Goal: Information Seeking & Learning: Learn about a topic

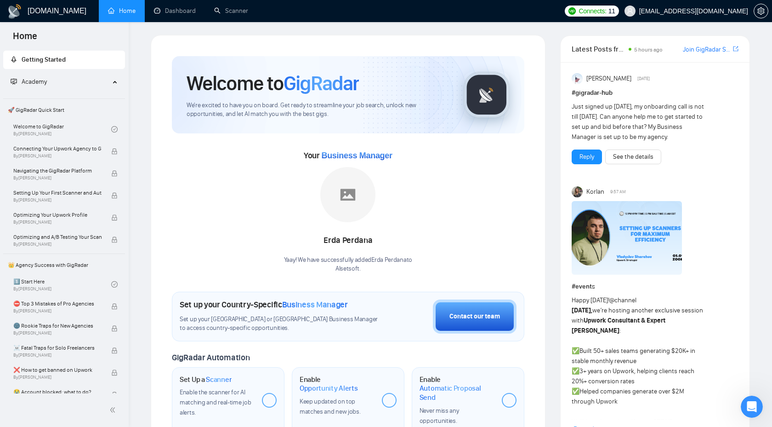
click at [31, 21] on h1 "[DOMAIN_NAME]" at bounding box center [57, 11] width 59 height 22
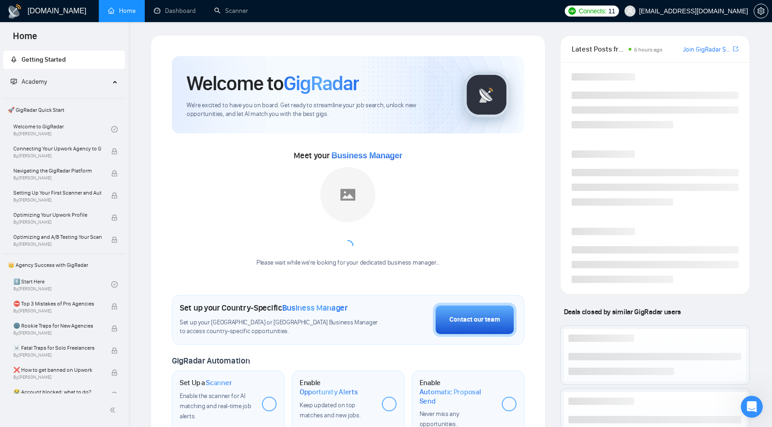
click at [31, 17] on h1 "[DOMAIN_NAME]" at bounding box center [57, 11] width 59 height 22
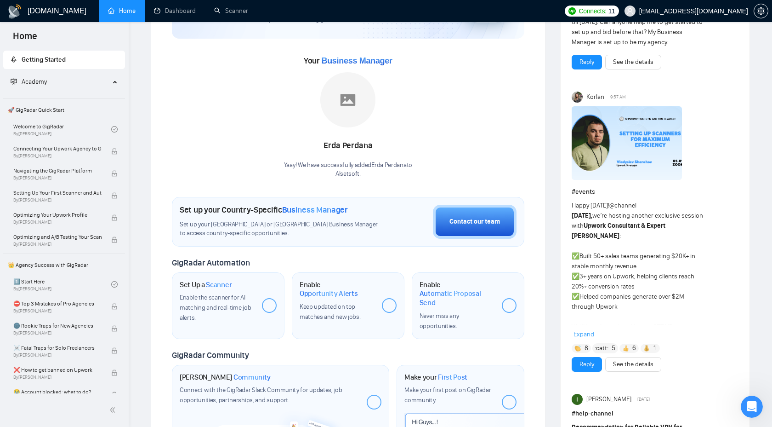
scroll to position [129, 0]
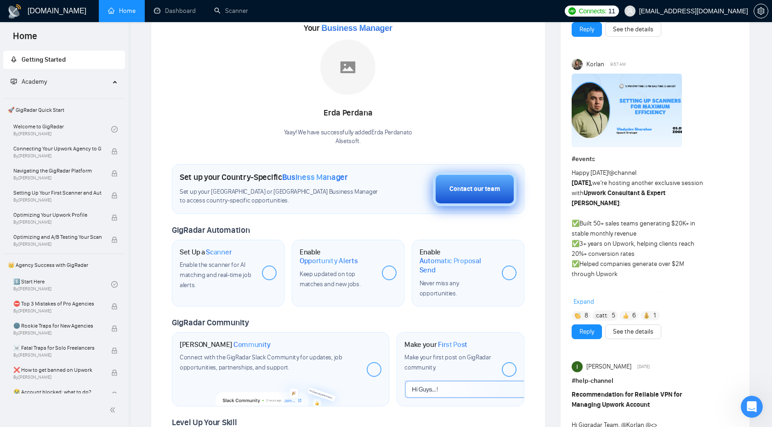
click at [492, 185] on div "Contact our team" at bounding box center [475, 189] width 51 height 10
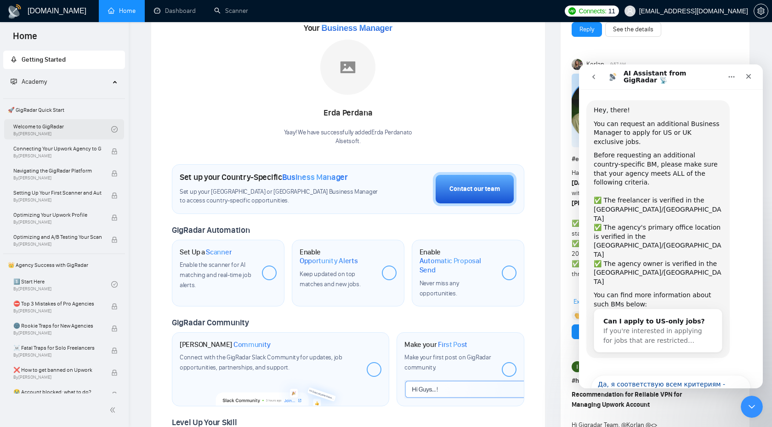
click at [70, 122] on link "Welcome to GigRadar By [PERSON_NAME]" at bounding box center [62, 129] width 98 height 20
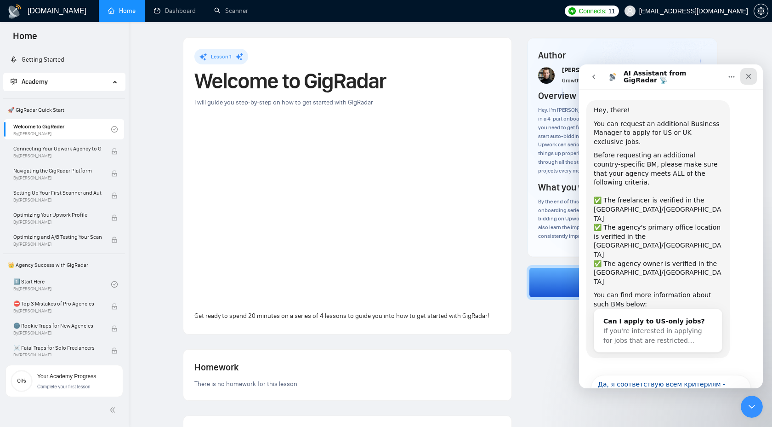
click at [748, 73] on icon "Закрыть" at bounding box center [748, 76] width 7 height 7
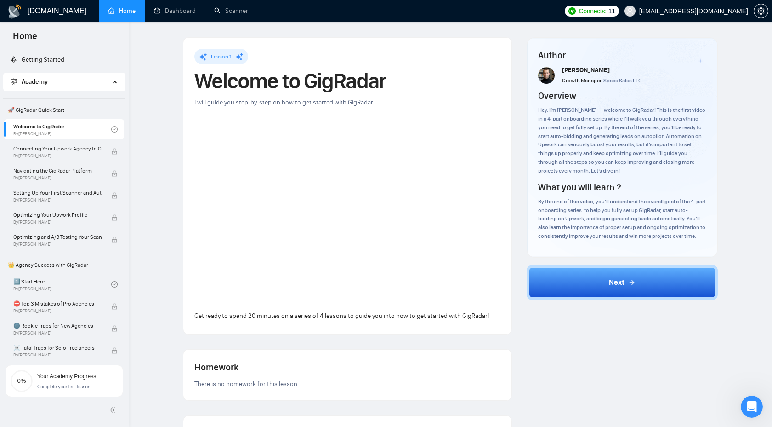
click at [585, 262] on div "Author [PERSON_NAME] Growth Manager Space Sales LLC Overview Hey, I’m [PERSON_N…" at bounding box center [622, 339] width 206 height 604
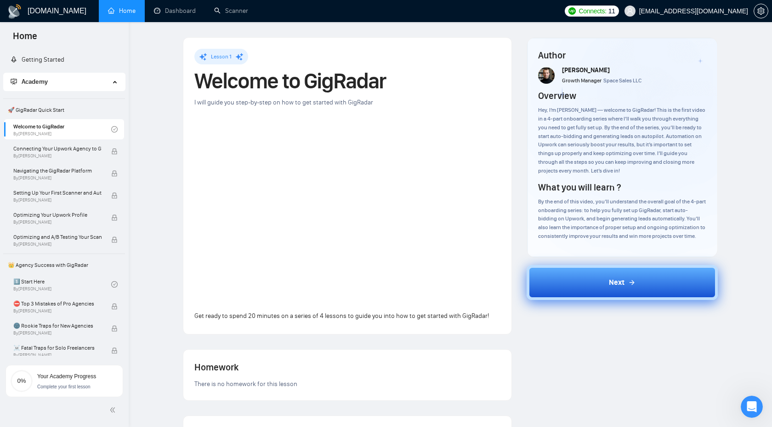
click at [584, 275] on button "Next" at bounding box center [623, 282] width 192 height 35
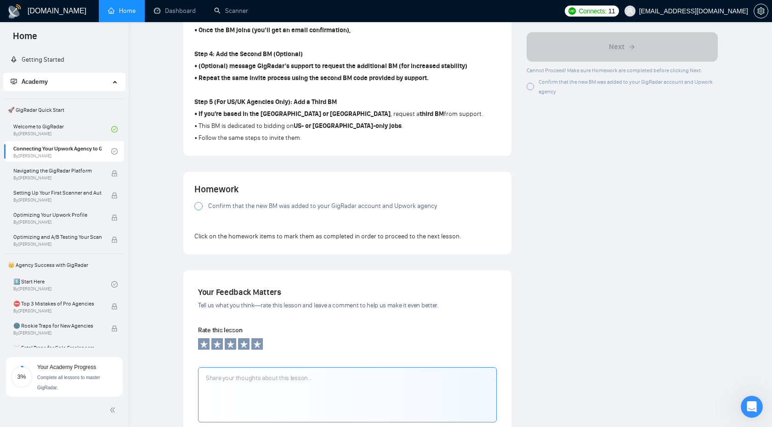
scroll to position [554, 0]
click at [318, 210] on span "Confirm that the new BM was added to your GigRadar account and Upwork agency" at bounding box center [322, 205] width 229 height 10
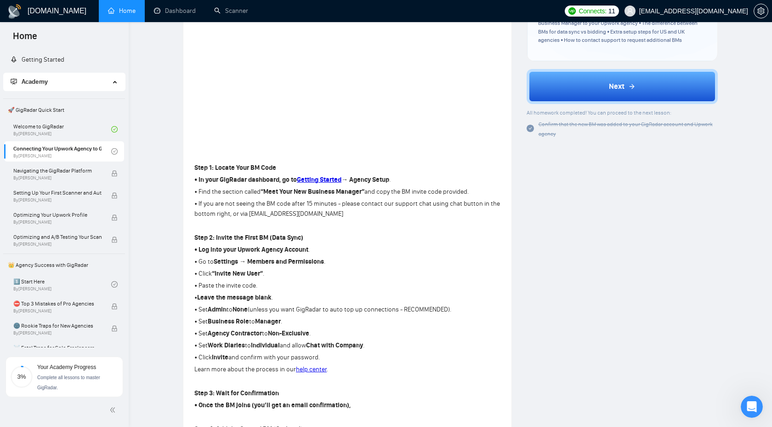
scroll to position [75, 0]
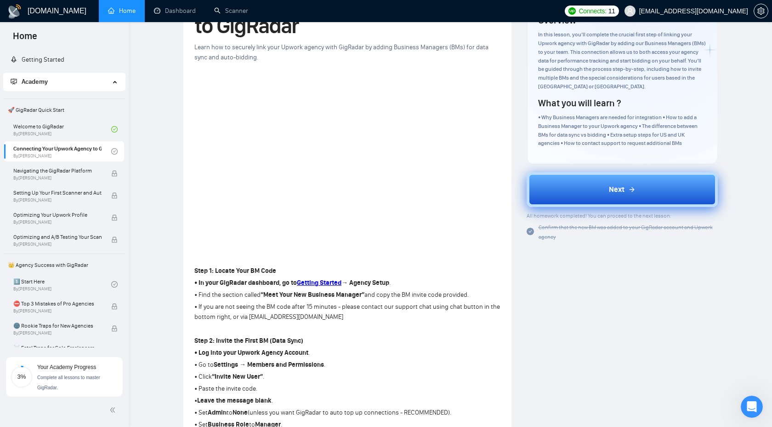
click at [567, 184] on button "Next" at bounding box center [623, 189] width 192 height 35
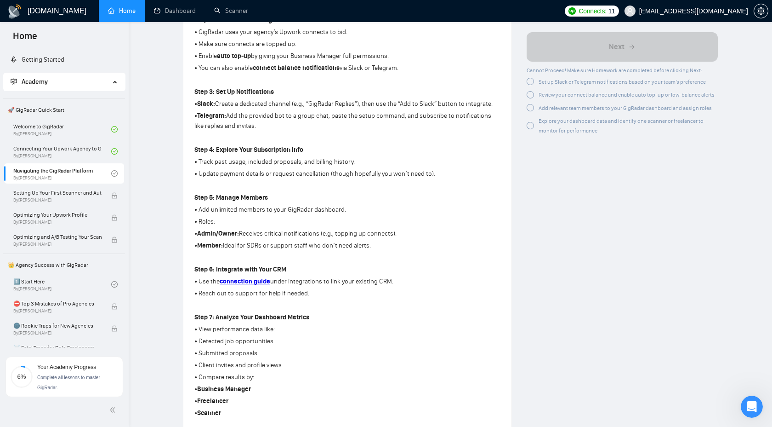
scroll to position [674, 0]
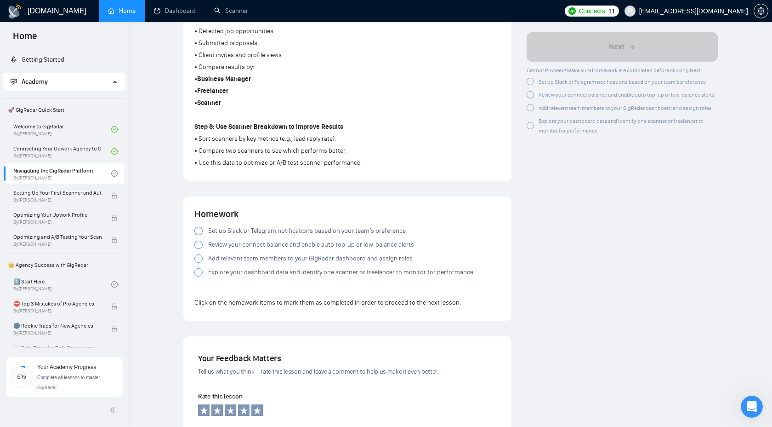
click at [193, 231] on div "Homework Set up Slack or Telegram notifications based on your team’s preference…" at bounding box center [347, 258] width 328 height 124
click at [195, 232] on div at bounding box center [198, 231] width 8 height 8
click at [198, 248] on div at bounding box center [198, 244] width 8 height 8
click at [198, 249] on div at bounding box center [198, 244] width 8 height 8
click at [197, 263] on label "Add relevant team members to your GigRadar dashboard and assign roles" at bounding box center [347, 258] width 306 height 10
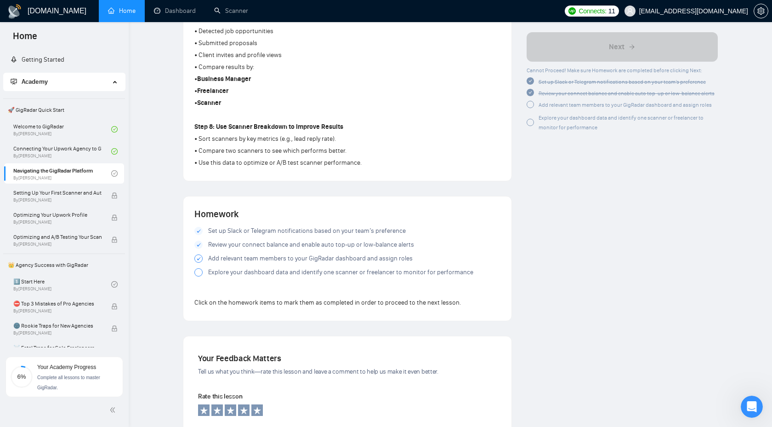
click at [199, 275] on div at bounding box center [198, 272] width 8 height 8
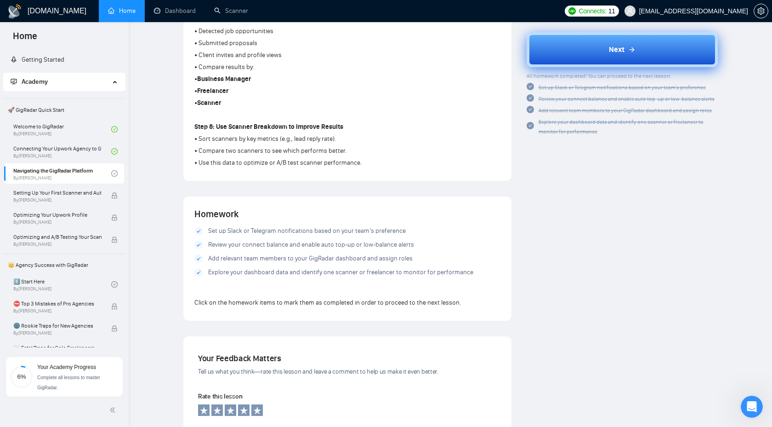
click at [587, 55] on button "Next" at bounding box center [623, 49] width 192 height 35
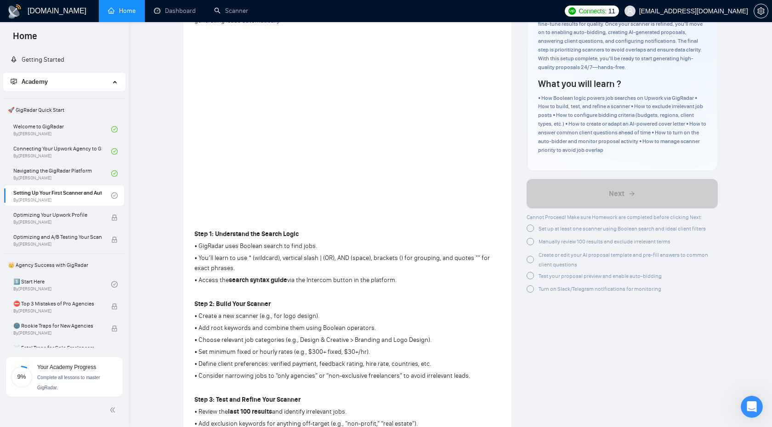
scroll to position [111, 0]
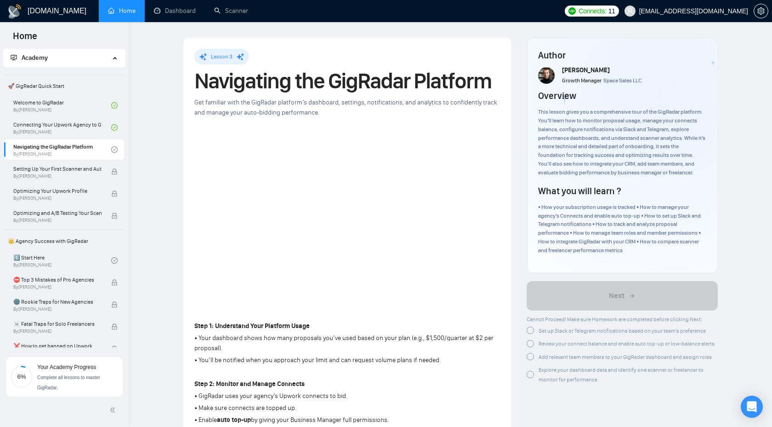
click at [51, 14] on h1 "[DOMAIN_NAME]" at bounding box center [57, 11] width 59 height 22
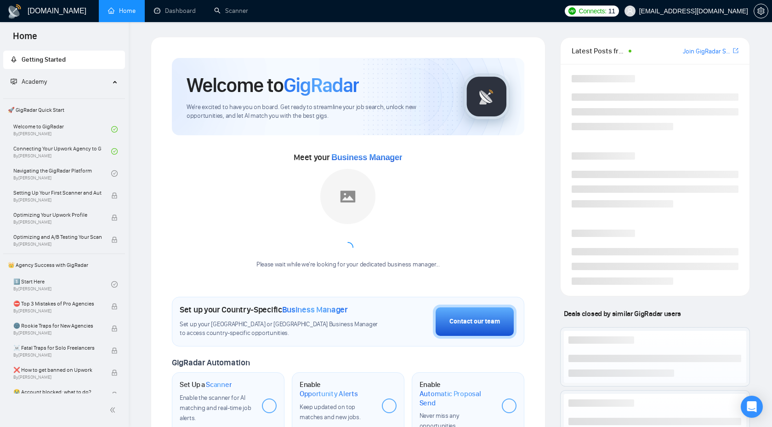
click at [576, 12] on img at bounding box center [572, 10] width 7 height 7
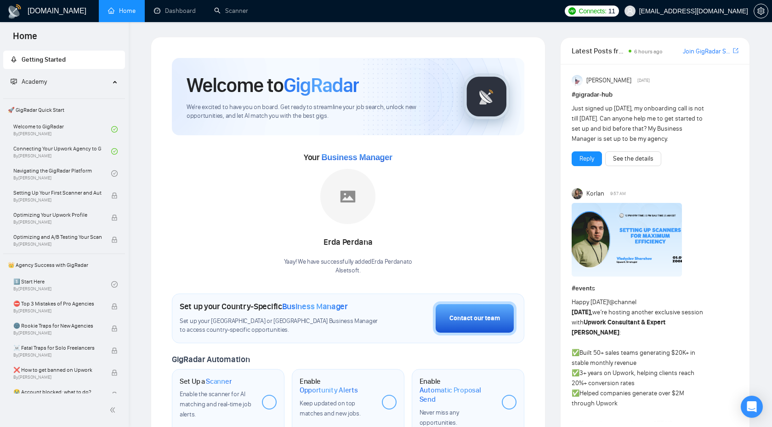
click at [544, 152] on div "Welcome to GigRadar We're excited to have you on board. Get ready to streamline…" at bounding box center [348, 343] width 395 height 613
click at [348, 198] on img at bounding box center [347, 196] width 55 height 55
click at [187, 14] on link "Dashboard" at bounding box center [175, 11] width 42 height 8
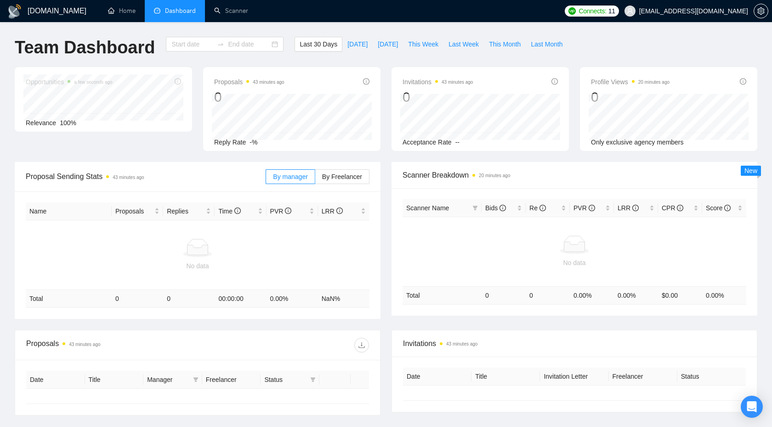
type input "2025-08-04"
type input "2025-09-03"
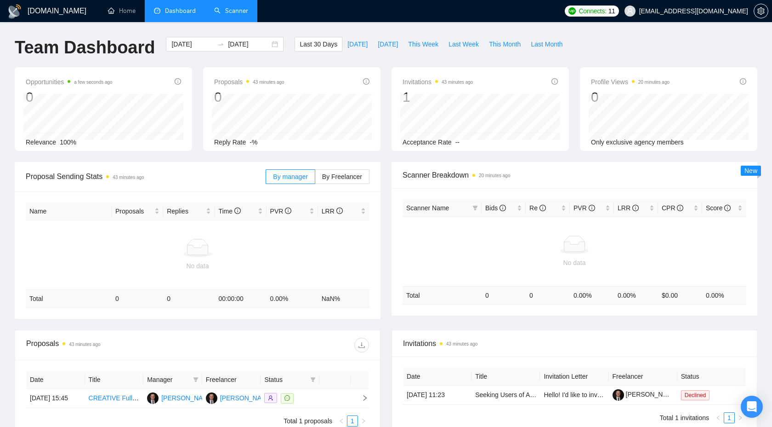
click at [243, 7] on link "Scanner" at bounding box center [231, 11] width 34 height 8
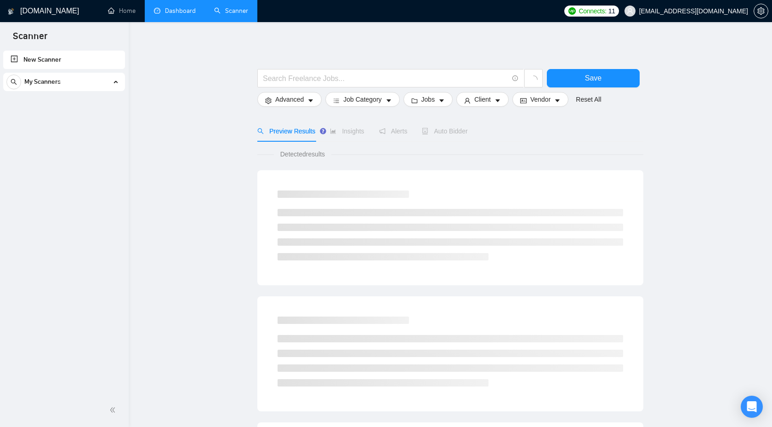
click at [94, 66] on link "New Scanner" at bounding box center [64, 60] width 107 height 18
click at [285, 103] on span "Advanced" at bounding box center [289, 99] width 29 height 10
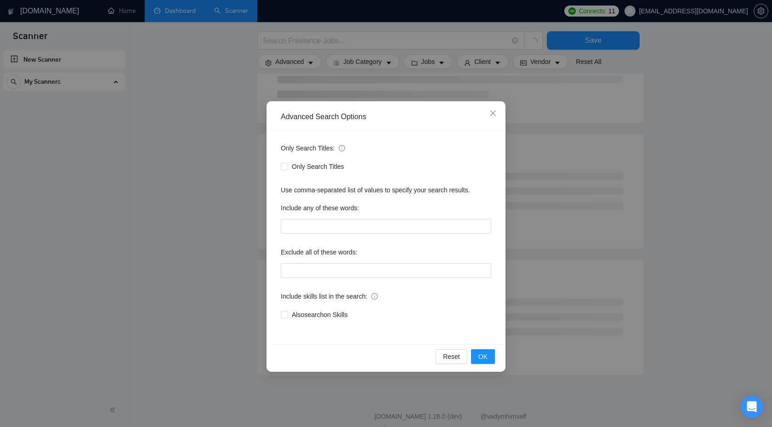
scroll to position [433, 0]
click at [477, 355] on button "OK" at bounding box center [483, 356] width 24 height 15
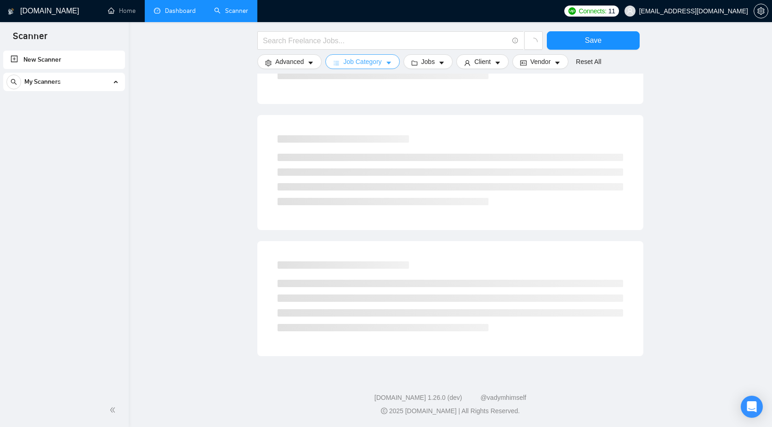
click at [355, 59] on span "Job Category" at bounding box center [362, 62] width 38 height 10
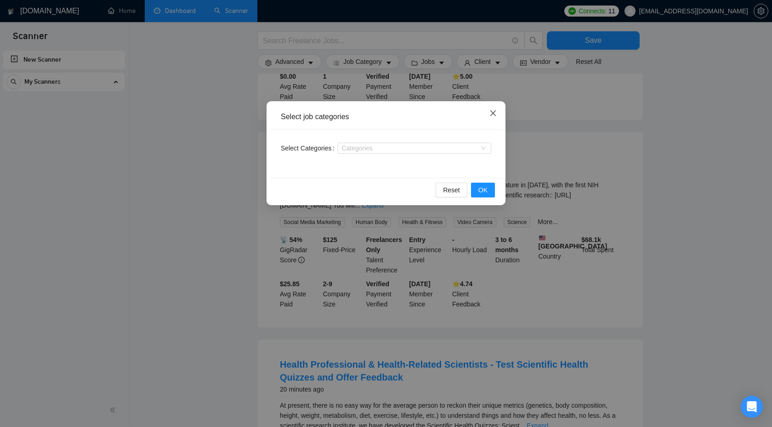
click at [496, 112] on icon "close" at bounding box center [493, 112] width 7 height 7
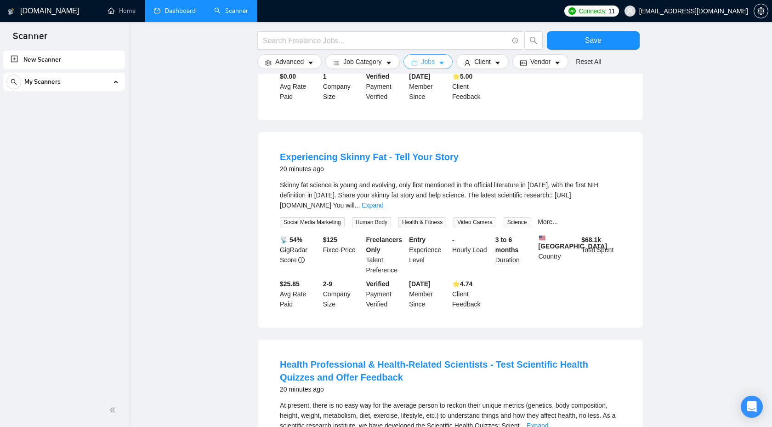
click at [441, 60] on button "Jobs" at bounding box center [429, 61] width 50 height 15
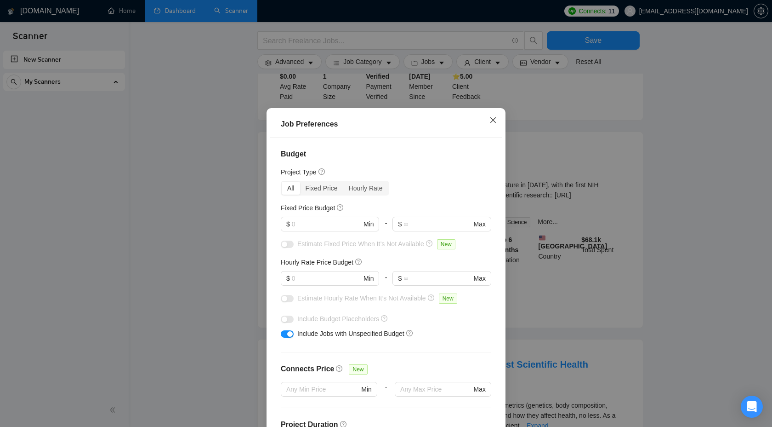
click at [491, 123] on icon "close" at bounding box center [493, 119] width 7 height 7
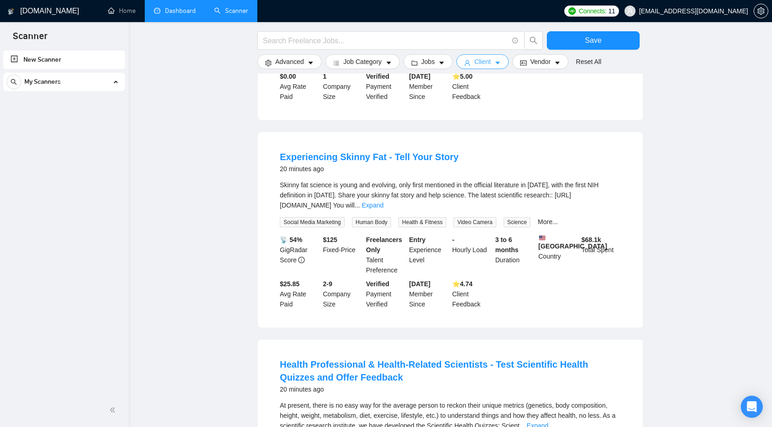
click at [491, 61] on span "Client" at bounding box center [482, 62] width 17 height 10
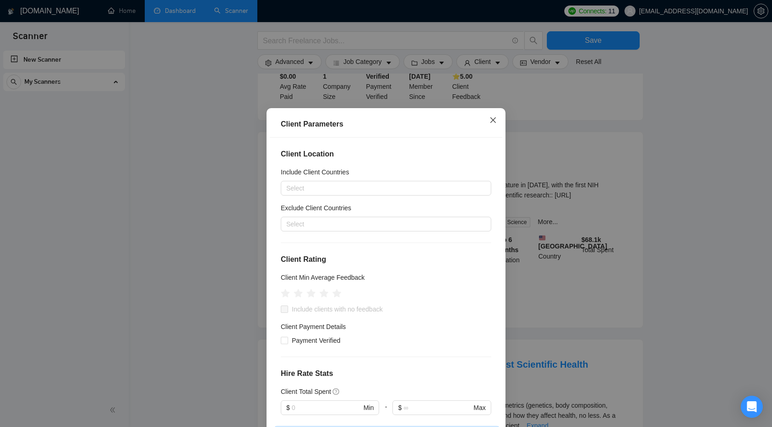
click at [491, 120] on icon "close" at bounding box center [493, 119] width 7 height 7
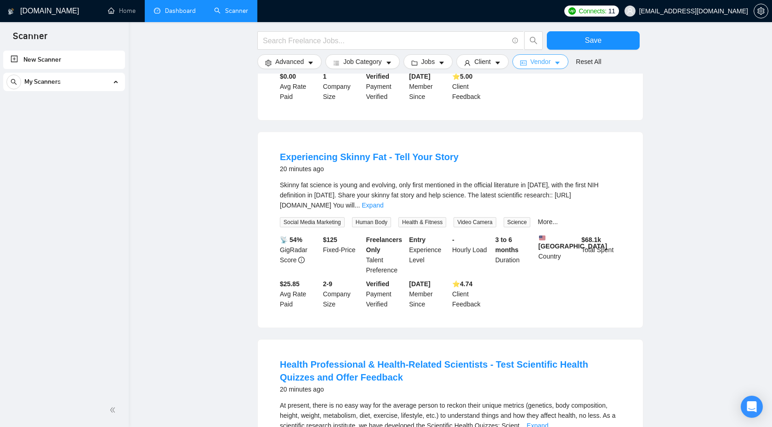
click at [542, 60] on span "Vendor" at bounding box center [541, 62] width 20 height 10
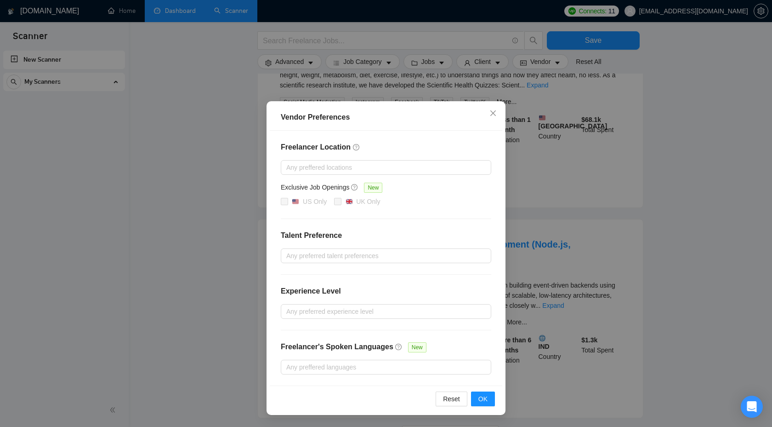
scroll to position [807, 0]
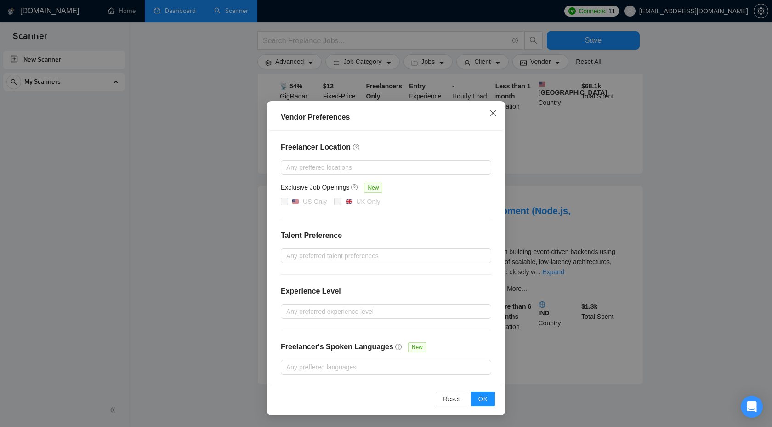
click at [494, 114] on icon "close" at bounding box center [494, 113] width 6 height 6
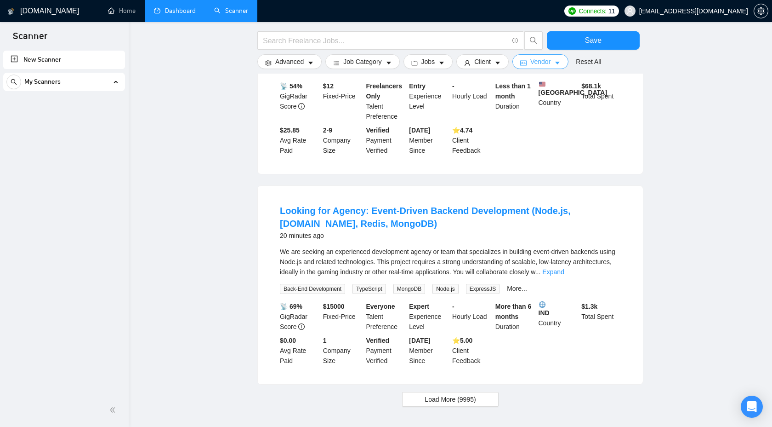
scroll to position [862, 0]
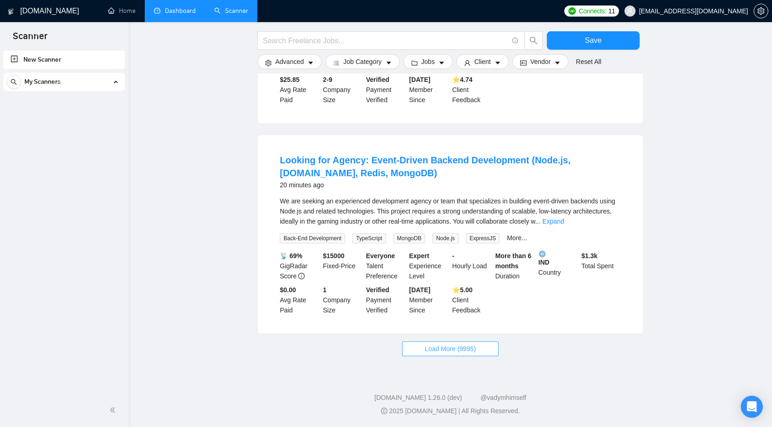
click at [456, 347] on span "Load More (9995)" at bounding box center [450, 348] width 51 height 10
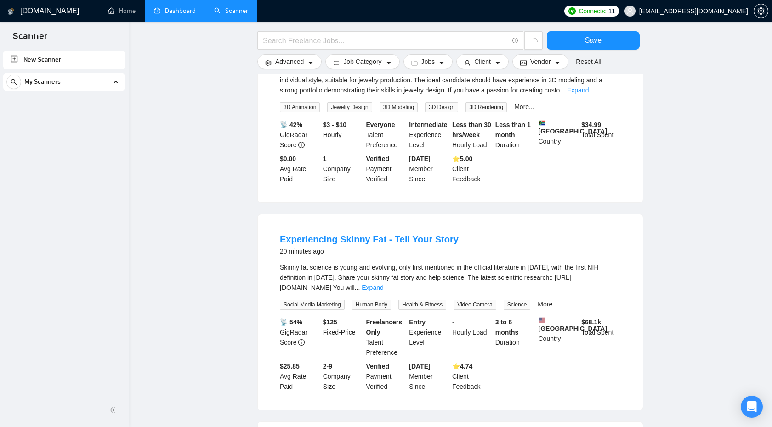
scroll to position [0, 0]
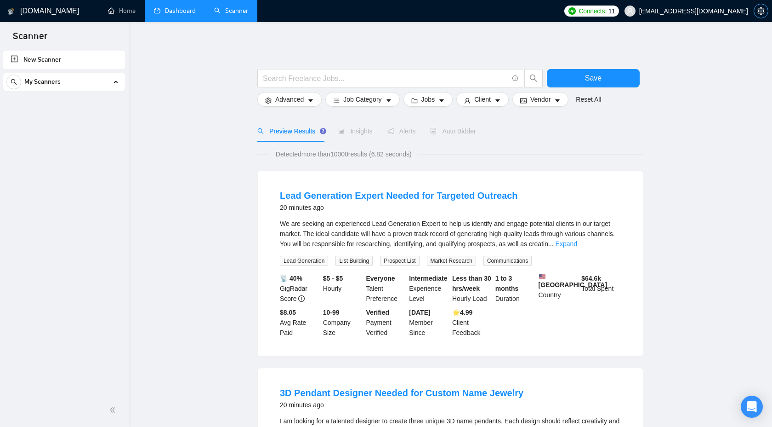
click at [763, 8] on icon "setting" at bounding box center [761, 10] width 7 height 7
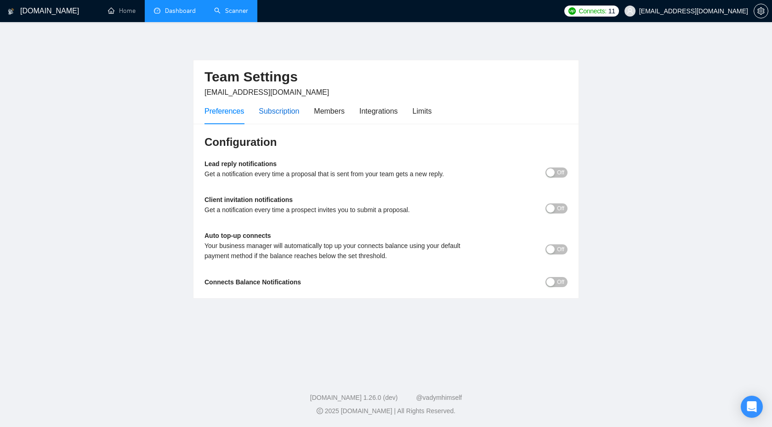
click at [286, 107] on div "Subscription" at bounding box center [279, 110] width 40 height 11
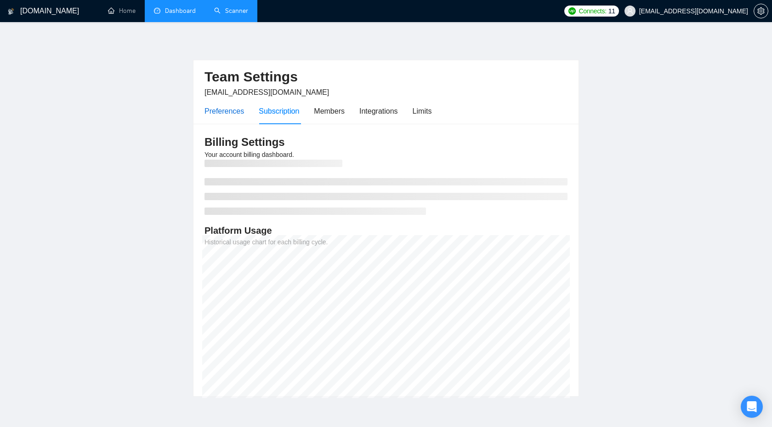
click at [222, 110] on div "Preferences" at bounding box center [225, 110] width 40 height 11
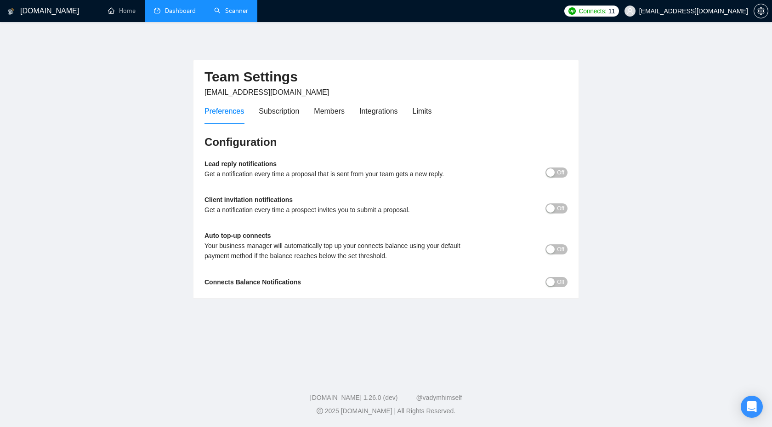
click at [564, 179] on div "Lead reply notifications Get a notification every time a proposal that is sent …" at bounding box center [386, 172] width 363 height 27
click at [564, 174] on span "Off" at bounding box center [560, 172] width 7 height 10
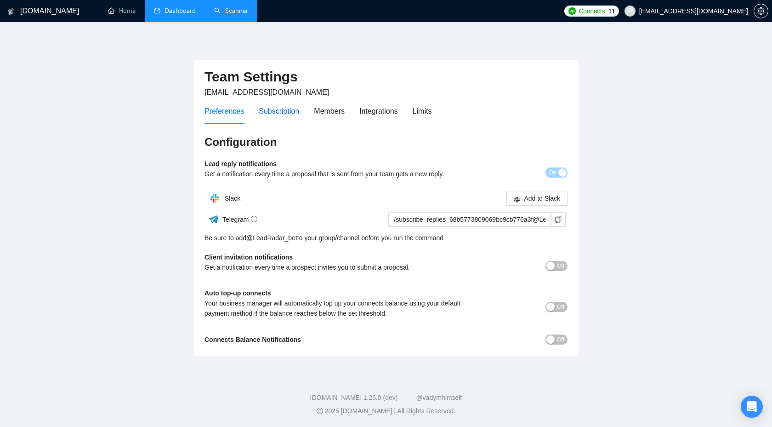
click at [286, 109] on div "Subscription" at bounding box center [279, 110] width 40 height 11
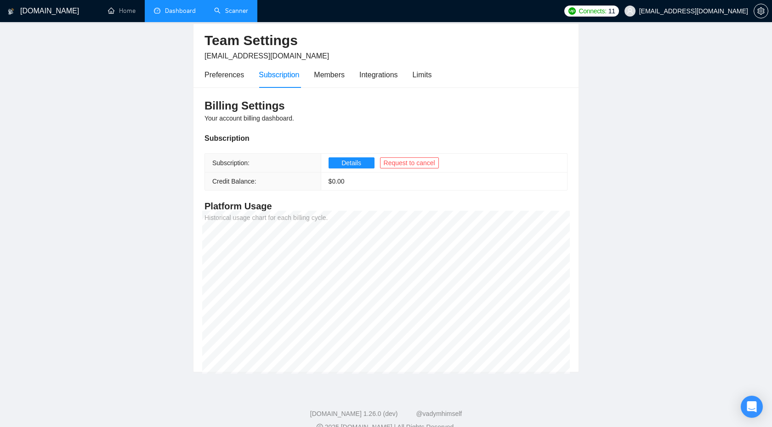
scroll to position [37, 0]
click at [333, 72] on div "Members" at bounding box center [329, 73] width 31 height 11
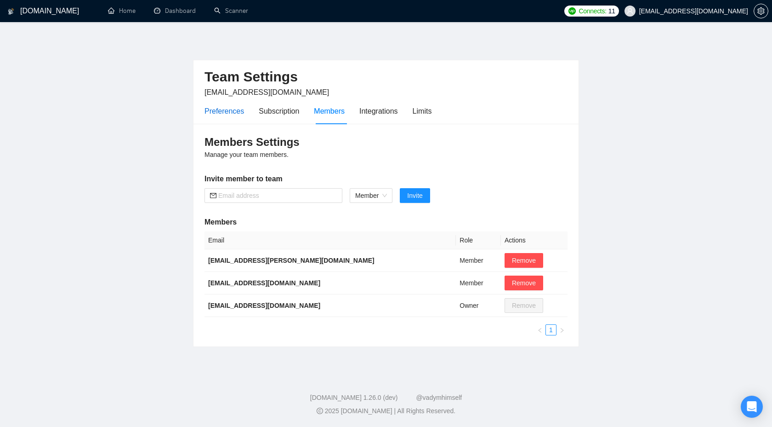
click at [218, 116] on div "Preferences" at bounding box center [225, 110] width 40 height 11
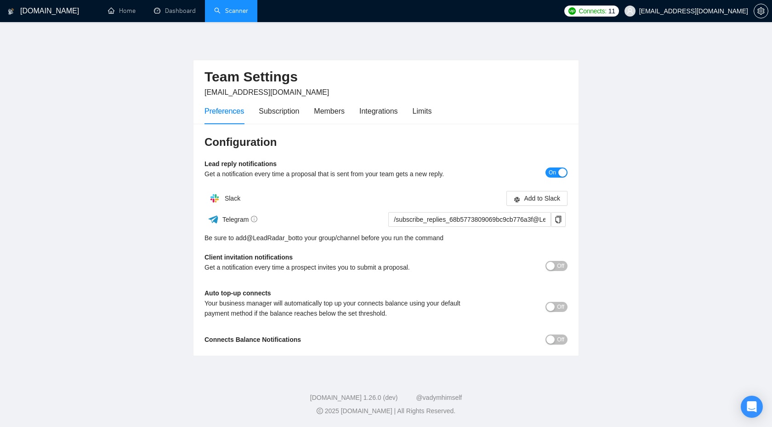
click at [238, 7] on link "Scanner" at bounding box center [231, 11] width 34 height 8
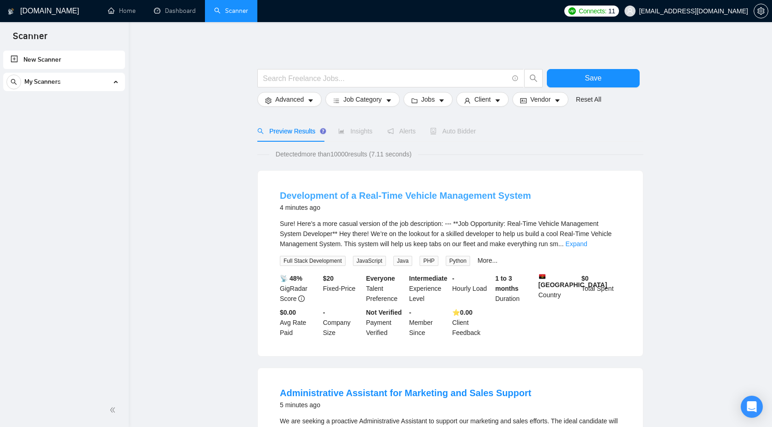
click at [325, 194] on link "Development of a Real-Time Vehicle Management System" at bounding box center [405, 195] width 251 height 10
click at [613, 239] on div "Sure! Here’s a more casual version of the job description: --- **Job Opportunit…" at bounding box center [450, 233] width 341 height 30
click at [588, 241] on link "Expand" at bounding box center [577, 243] width 22 height 7
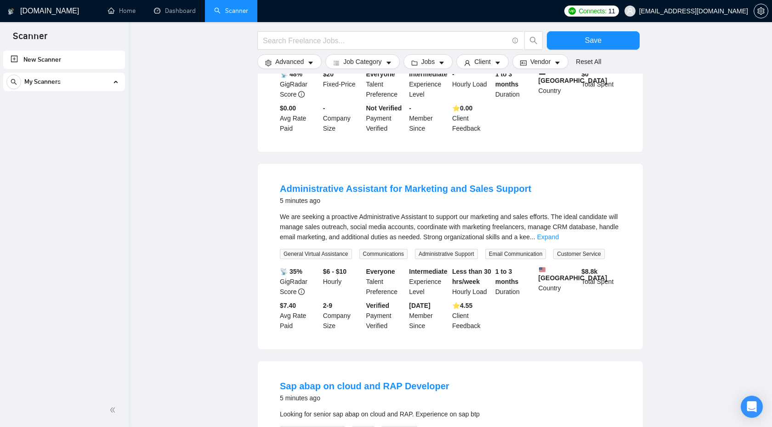
scroll to position [237, 0]
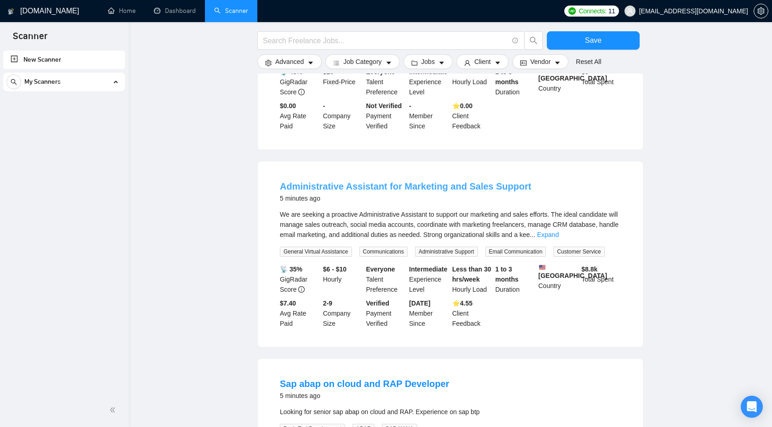
click at [393, 191] on link "Administrative Assistant for Marketing and Sales Support" at bounding box center [405, 186] width 251 height 10
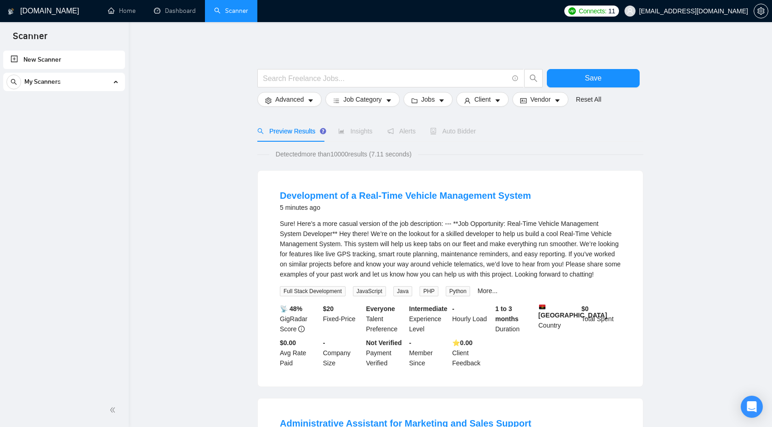
click at [460, 126] on div "Auto Bidder" at bounding box center [453, 131] width 46 height 10
click at [458, 135] on div "Auto Bidder" at bounding box center [453, 131] width 46 height 10
